Goal: Navigation & Orientation: Find specific page/section

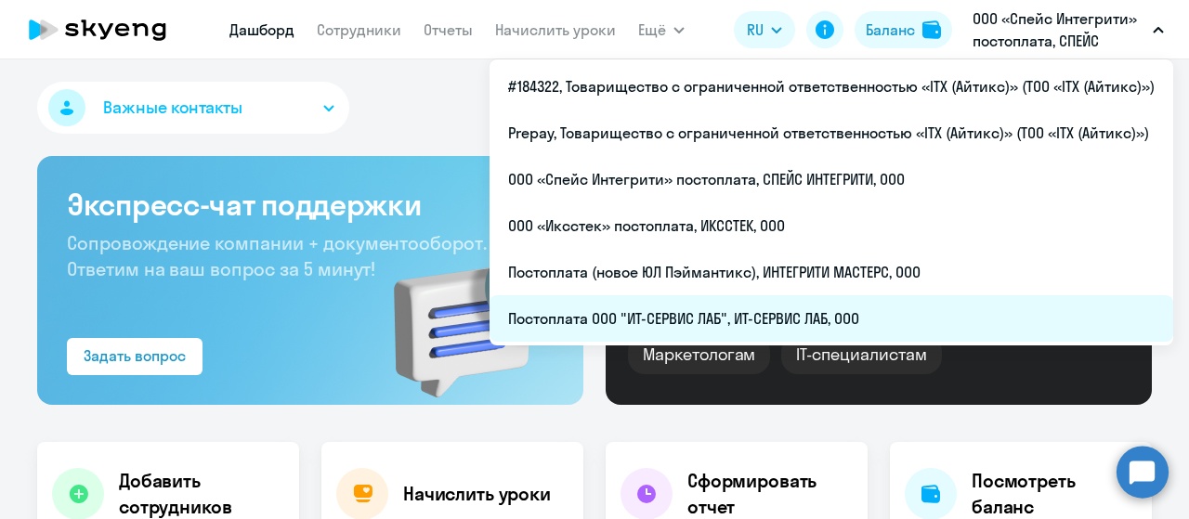
click at [732, 317] on li "Постоплата ООО "ИТ-СЕРВИС ЛАБ", ИТ-СЕРВИС ЛАБ, ООО" at bounding box center [830, 318] width 683 height 46
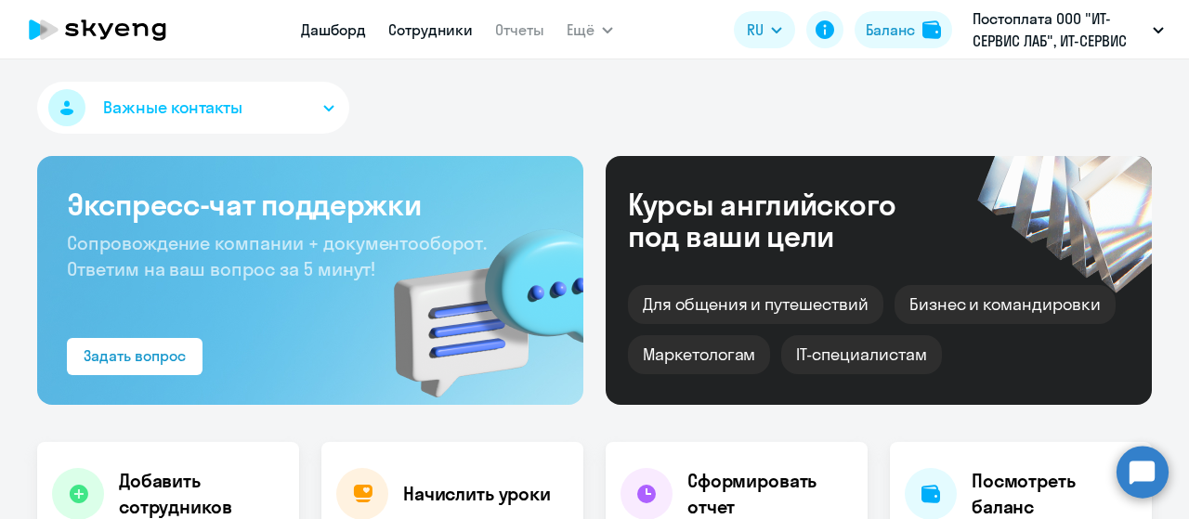
click at [446, 32] on link "Сотрудники" at bounding box center [430, 29] width 84 height 19
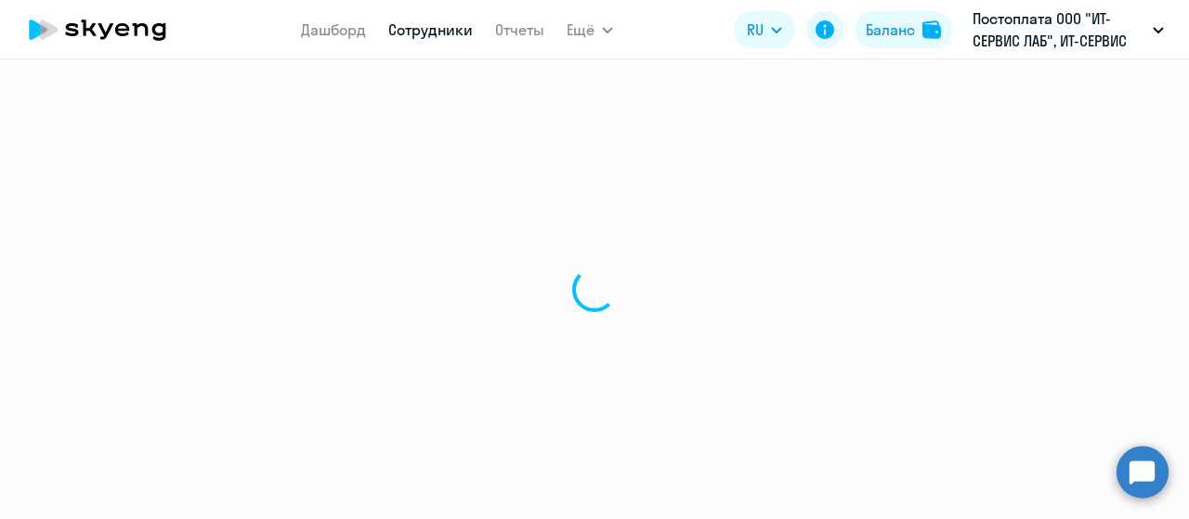
select select "30"
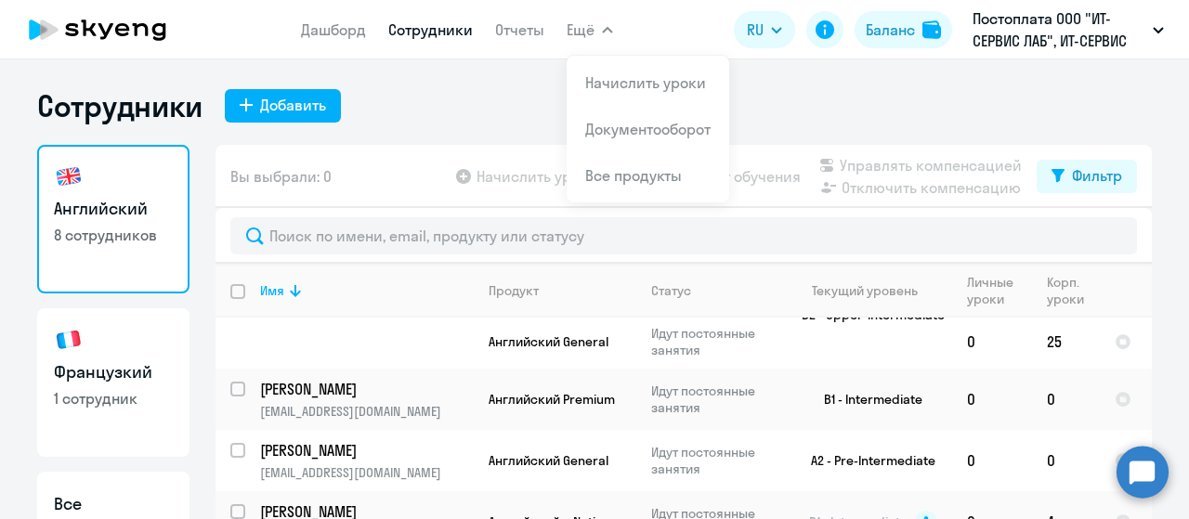
click at [886, 90] on div "Сотрудники Добавить" at bounding box center [594, 105] width 1114 height 37
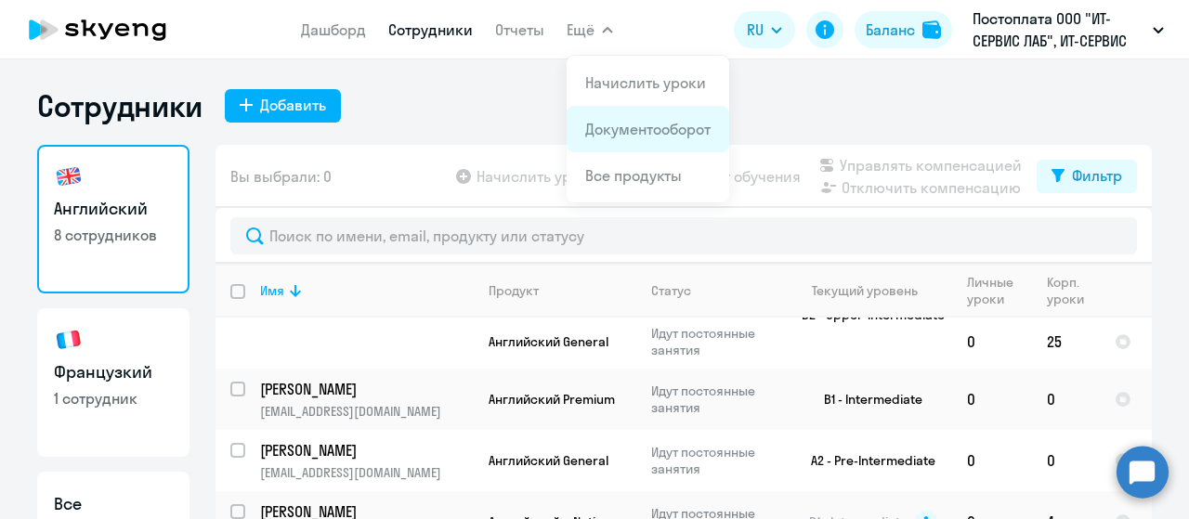
click at [613, 120] on link "Документооборот" at bounding box center [647, 129] width 125 height 19
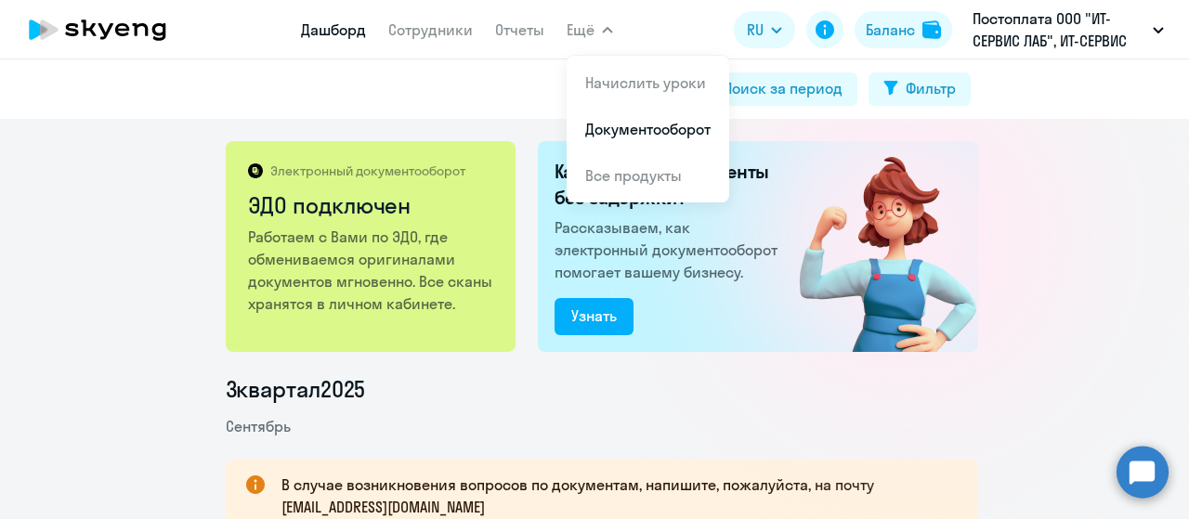
click at [311, 29] on link "Дашборд" at bounding box center [333, 29] width 65 height 19
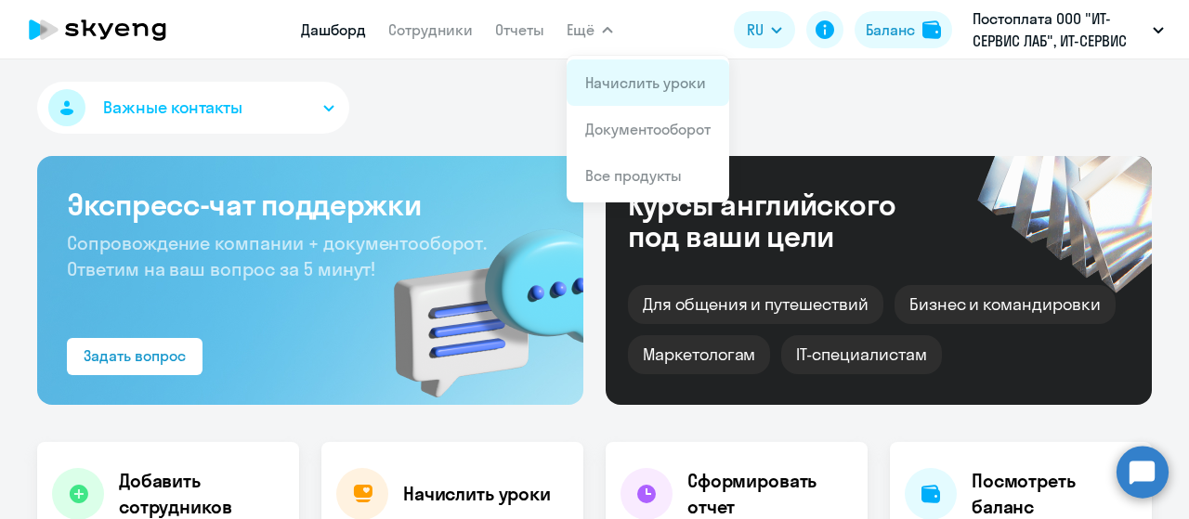
select select "30"
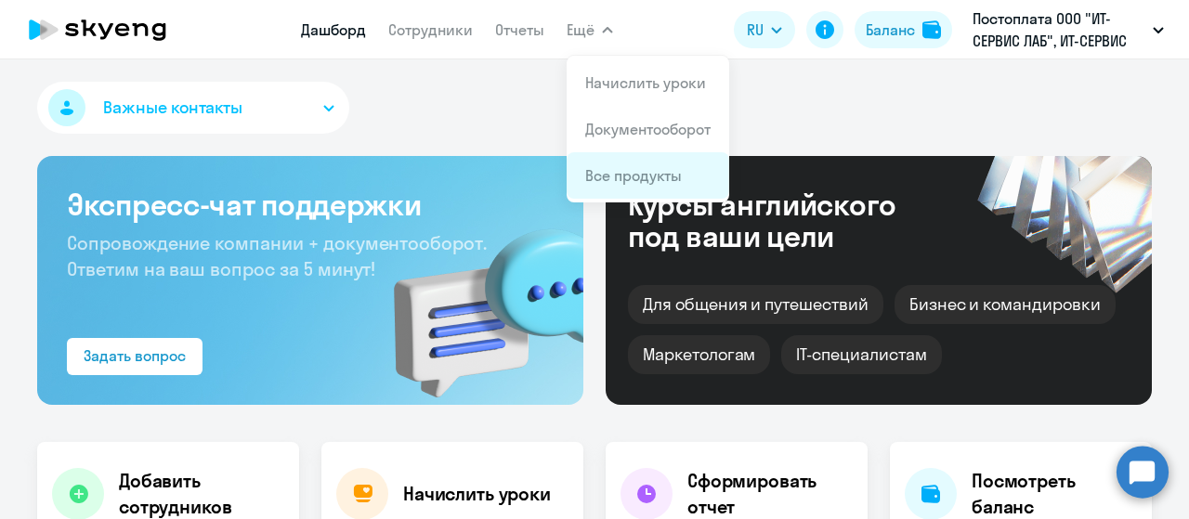
click at [626, 179] on link "Все продукты" at bounding box center [633, 175] width 97 height 19
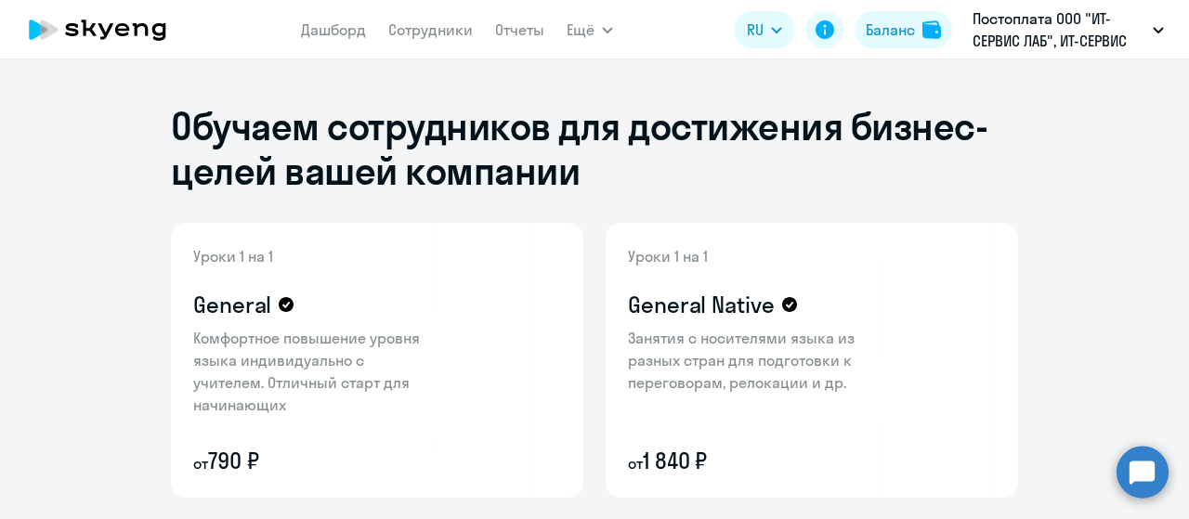
click at [104, 17] on icon at bounding box center [97, 29] width 163 height 46
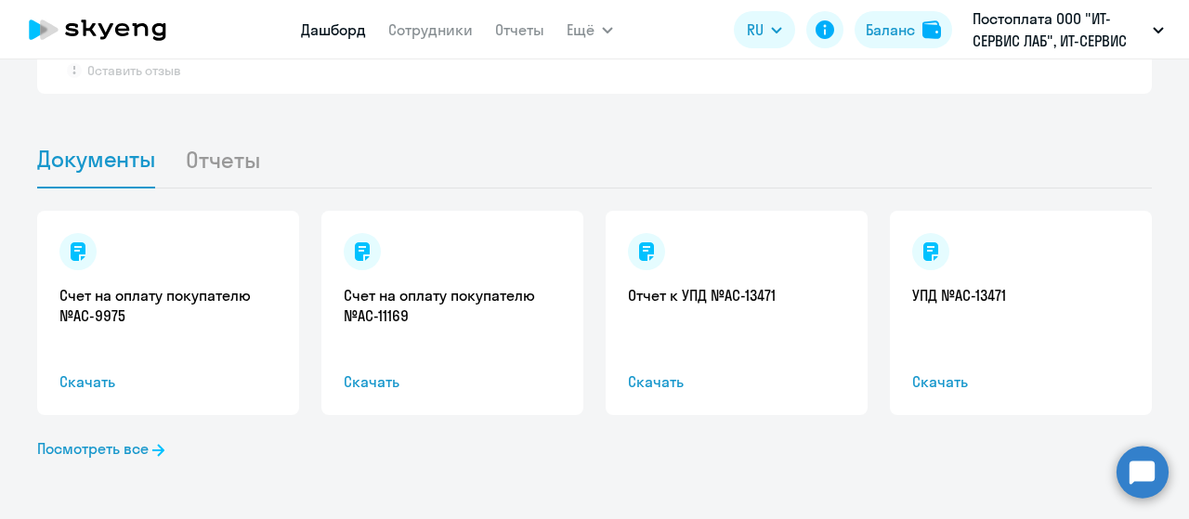
select select "30"
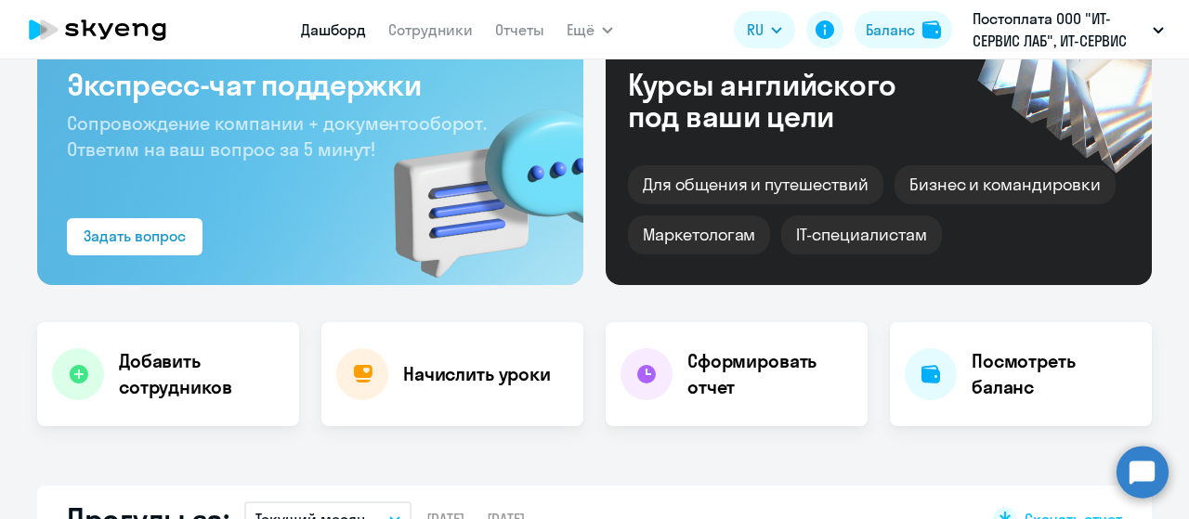
scroll to position [22, 0]
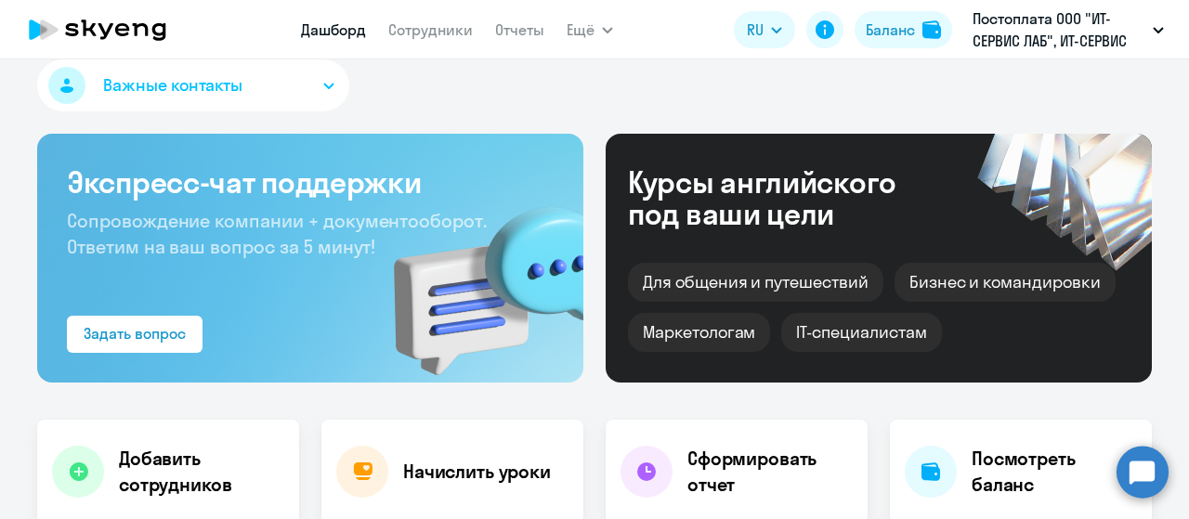
click at [121, 36] on icon at bounding box center [97, 29] width 163 height 46
click at [114, 19] on icon at bounding box center [97, 29] width 163 height 46
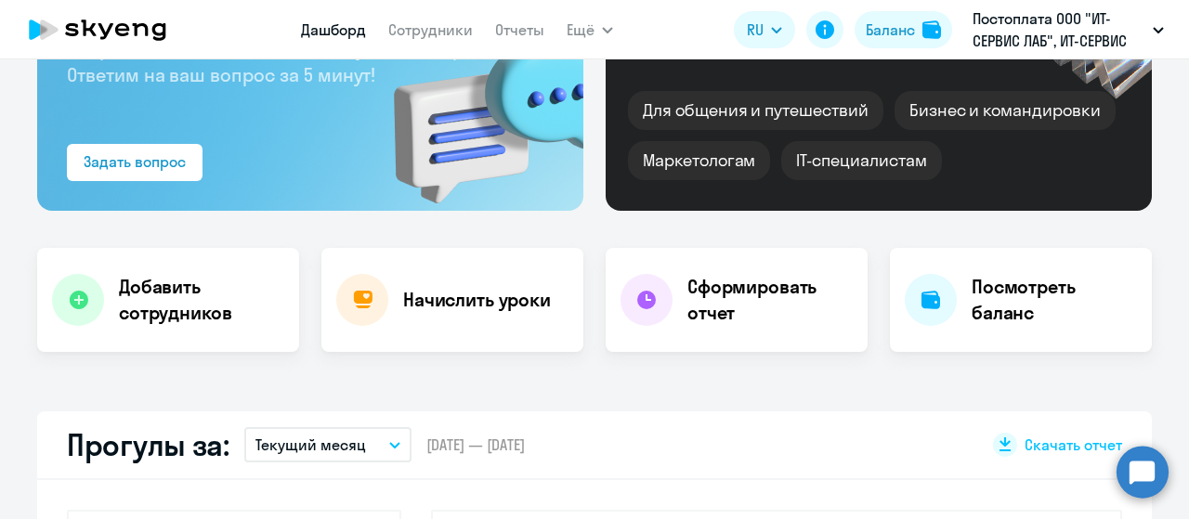
scroll to position [0, 0]
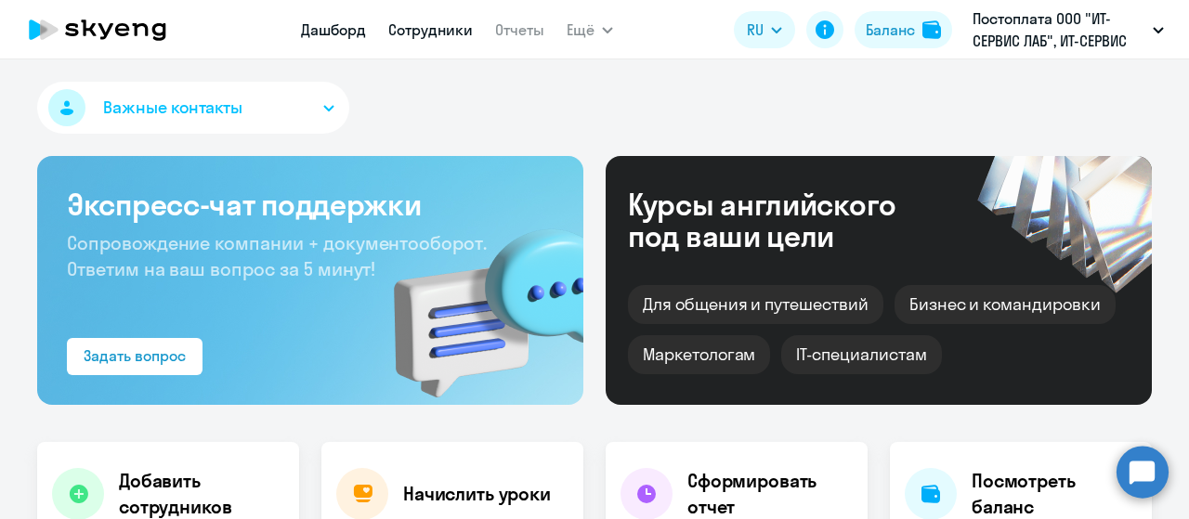
click at [420, 34] on link "Сотрудники" at bounding box center [430, 29] width 84 height 19
select select "30"
